Goal: Information Seeking & Learning: Learn about a topic

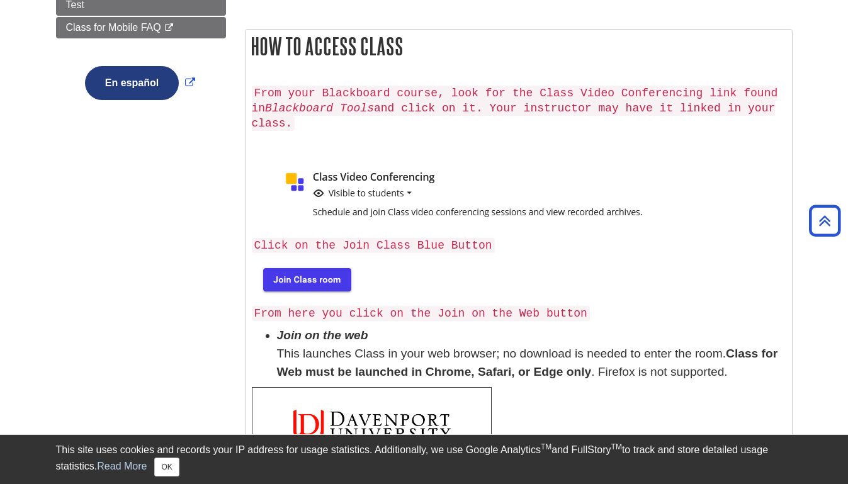
scroll to position [325, 0]
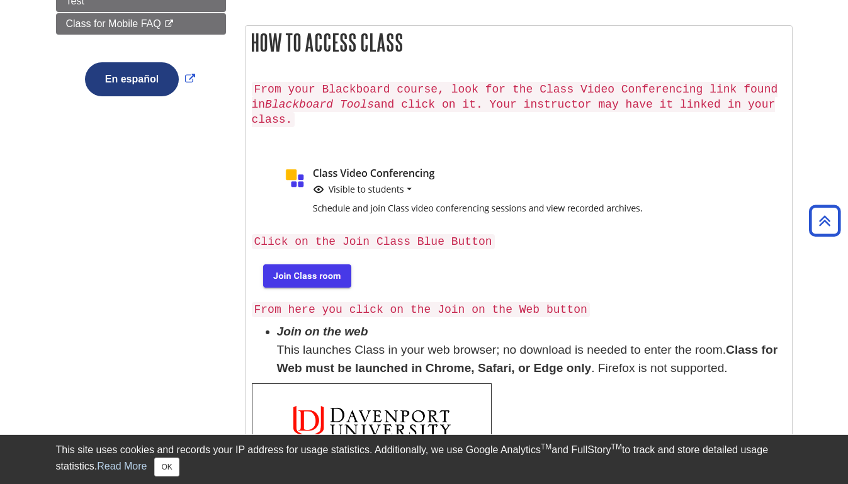
click at [329, 273] on img at bounding box center [306, 275] width 108 height 40
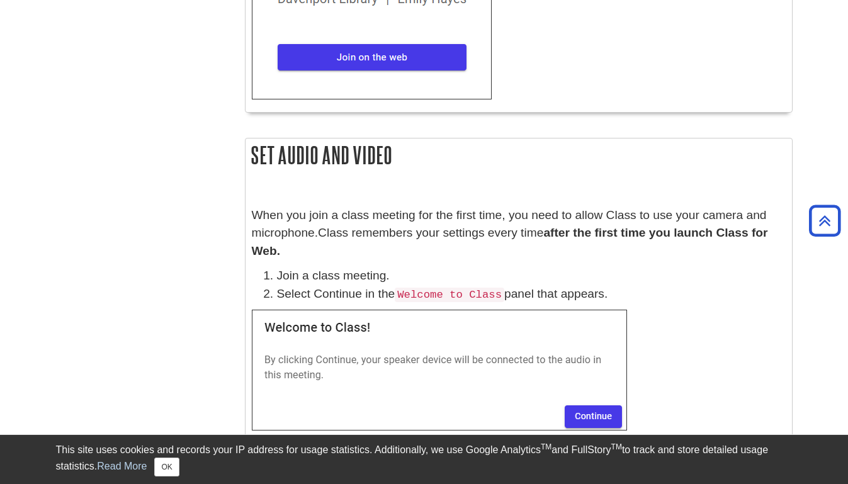
scroll to position [852, 0]
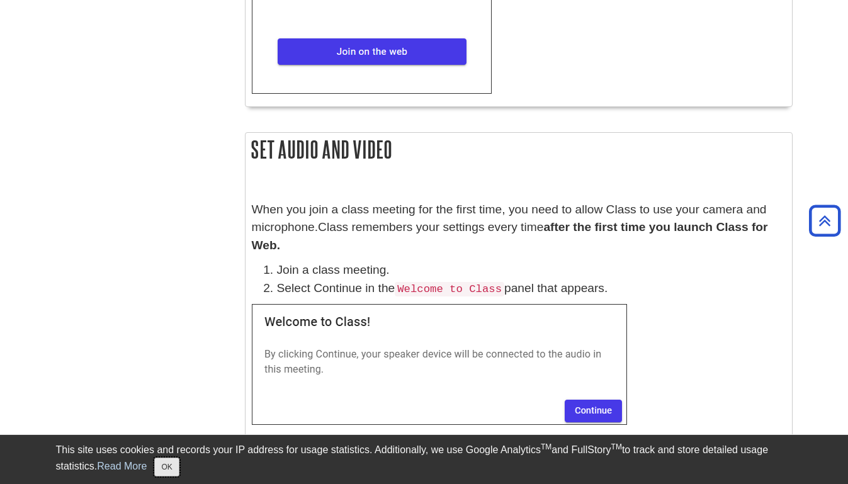
click at [174, 475] on button "OK" at bounding box center [166, 467] width 25 height 19
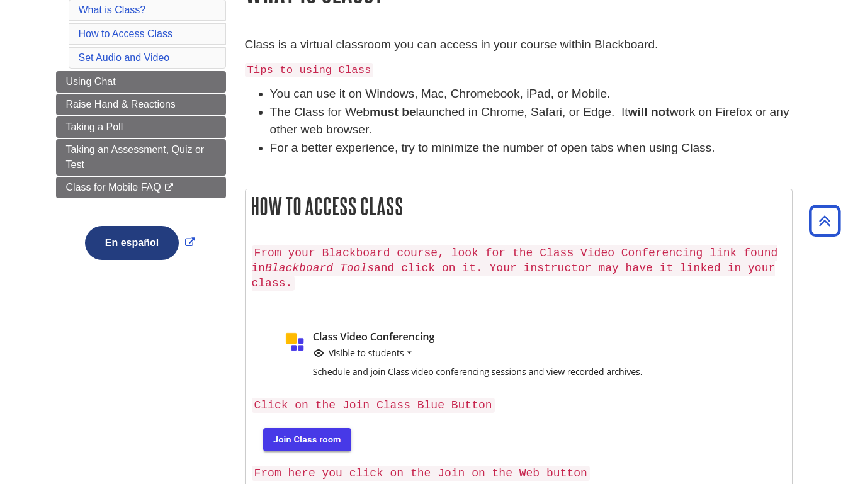
scroll to position [0, 0]
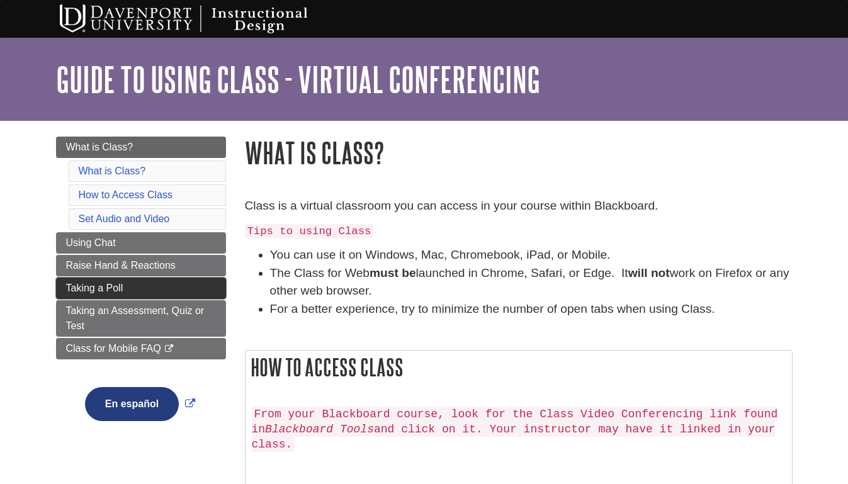
click at [124, 288] on link "Taking a Poll" at bounding box center [141, 288] width 170 height 21
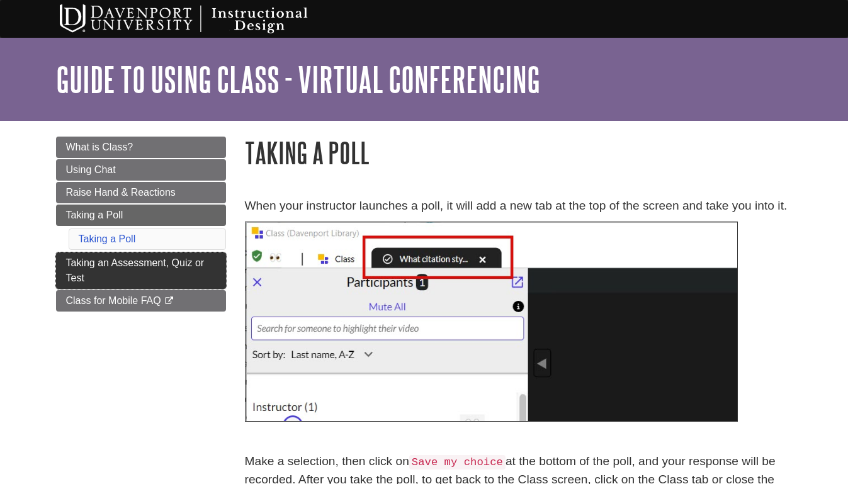
click at [128, 268] on span "Taking an Assessment, Quiz or Test" at bounding box center [135, 270] width 138 height 26
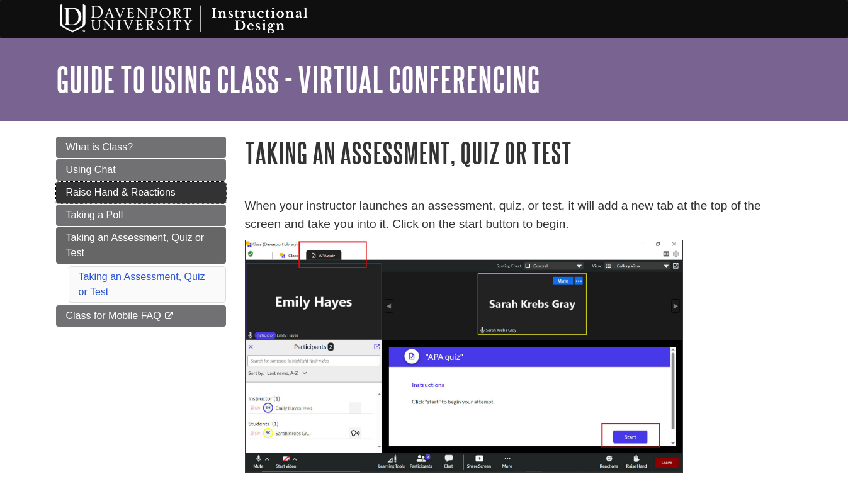
click at [74, 184] on link "Raise Hand & Reactions" at bounding box center [141, 192] width 170 height 21
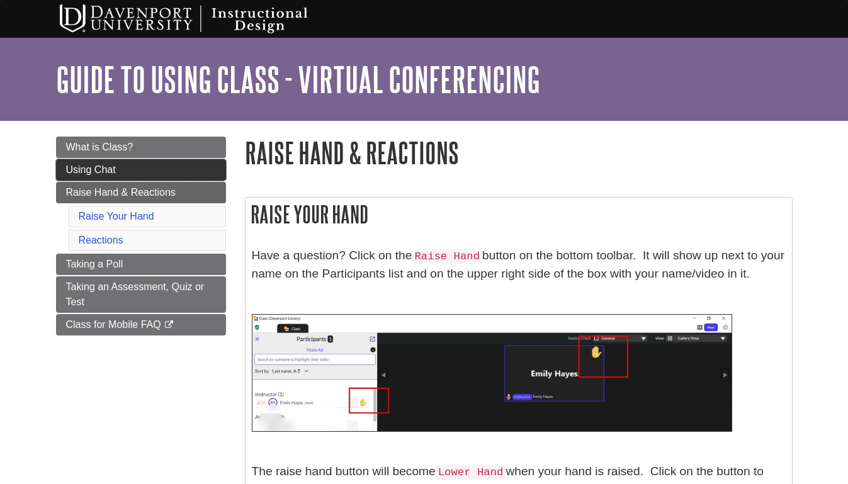
click at [90, 174] on span "Using Chat" at bounding box center [91, 169] width 50 height 11
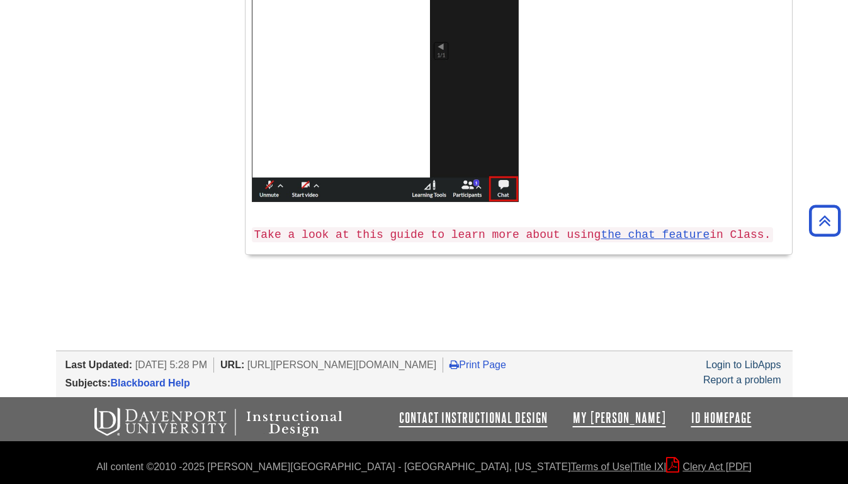
scroll to position [675, 0]
click at [296, 459] on div "All content ©[DATE] - [DATE] [PERSON_NAME][GEOGRAPHIC_DATA] - [GEOGRAPHIC_DATA]…" at bounding box center [424, 466] width 848 height 18
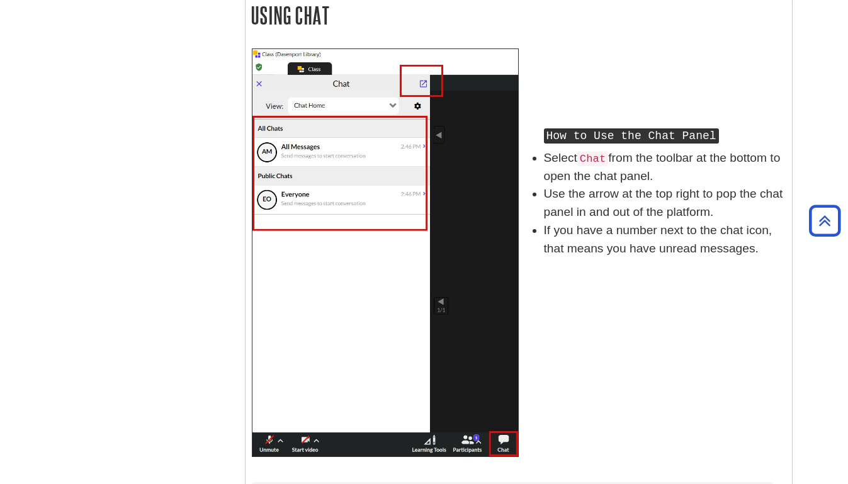
scroll to position [0, 0]
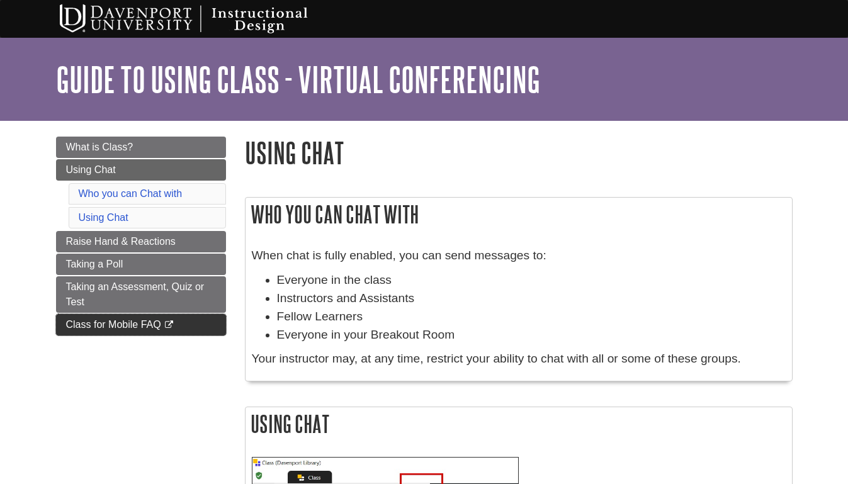
click at [94, 324] on span "Class for Mobile FAQ" at bounding box center [113, 324] width 95 height 11
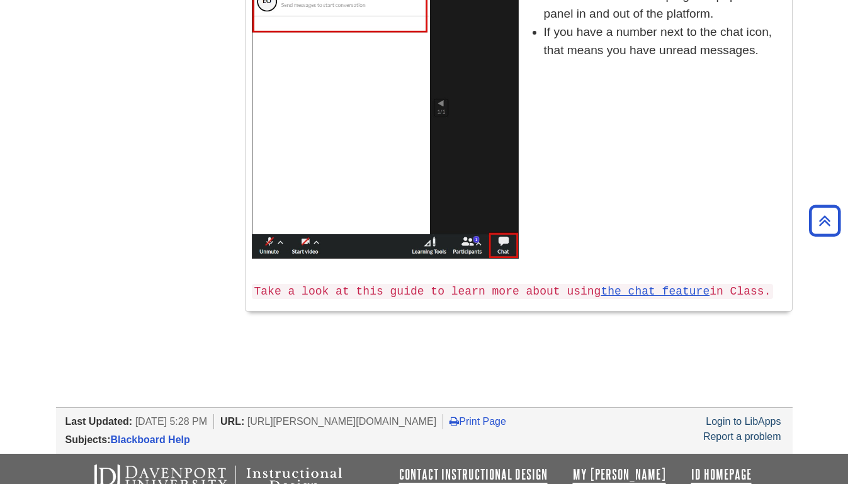
scroll to position [609, 0]
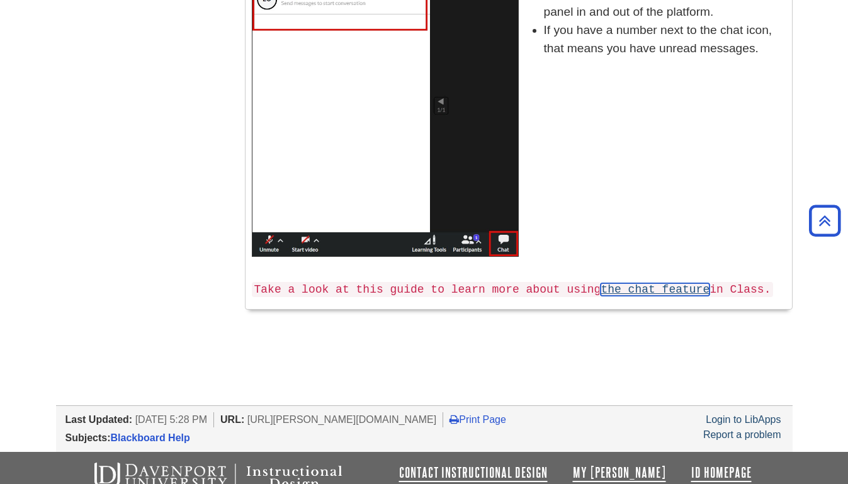
click at [633, 289] on link "the chat feature" at bounding box center [655, 289] width 109 height 13
